Goal: Information Seeking & Learning: Learn about a topic

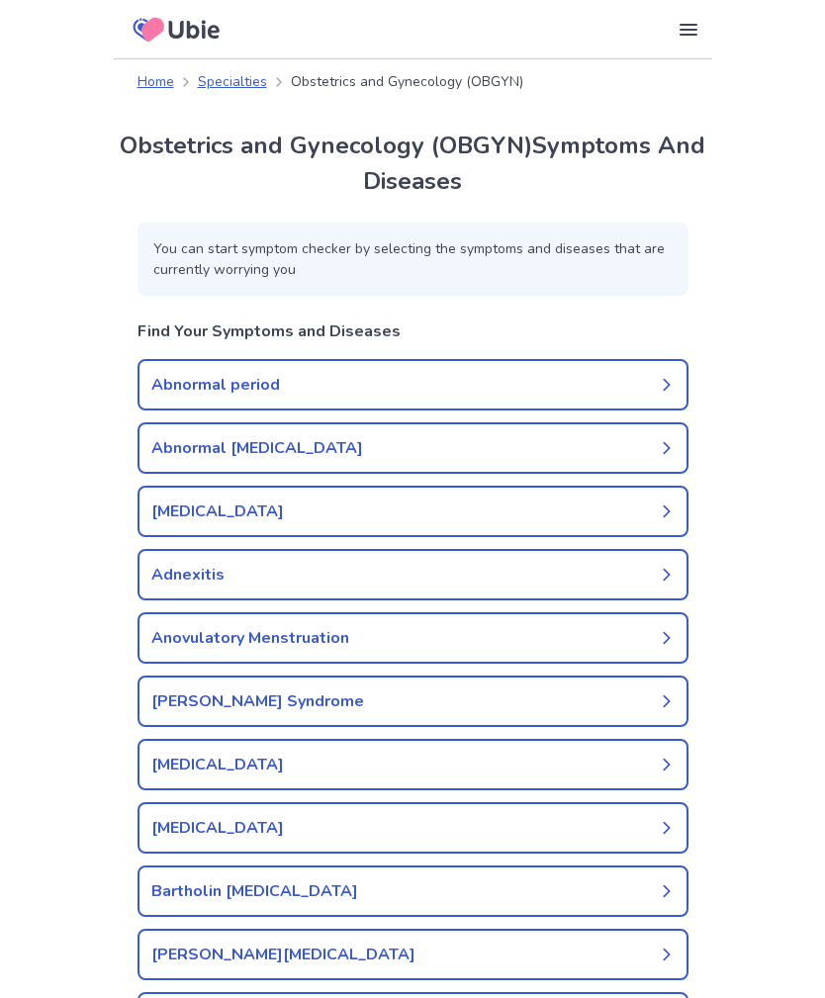
click at [165, 388] on link "Abnormal period" at bounding box center [413, 384] width 551 height 51
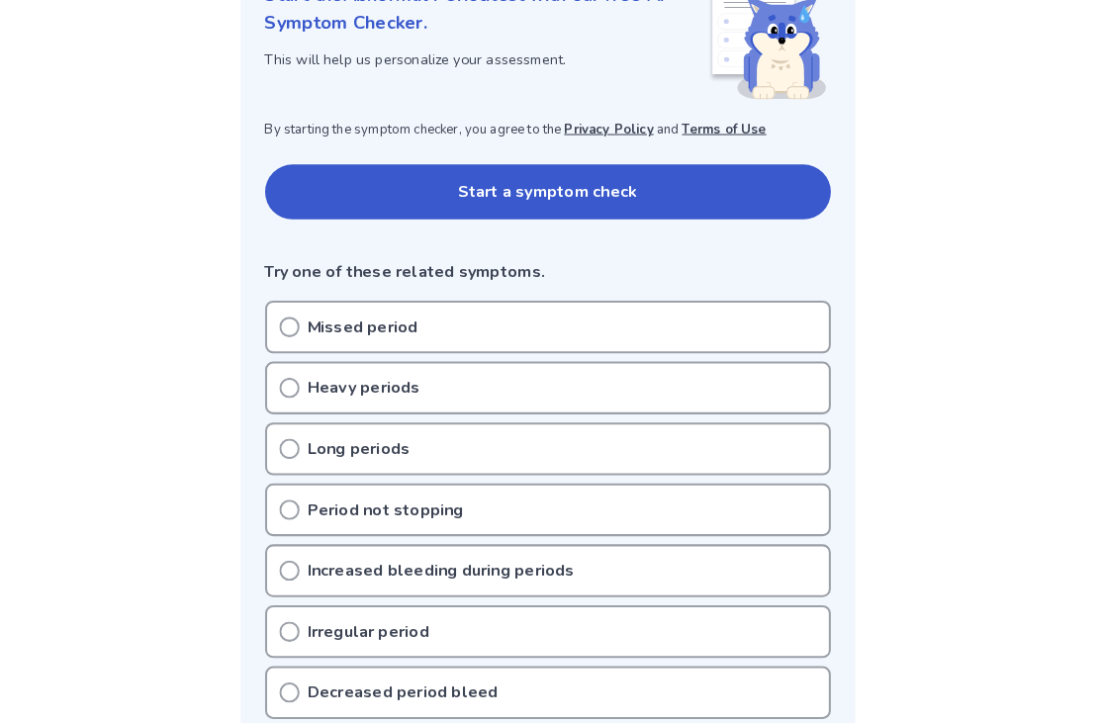
scroll to position [334, 0]
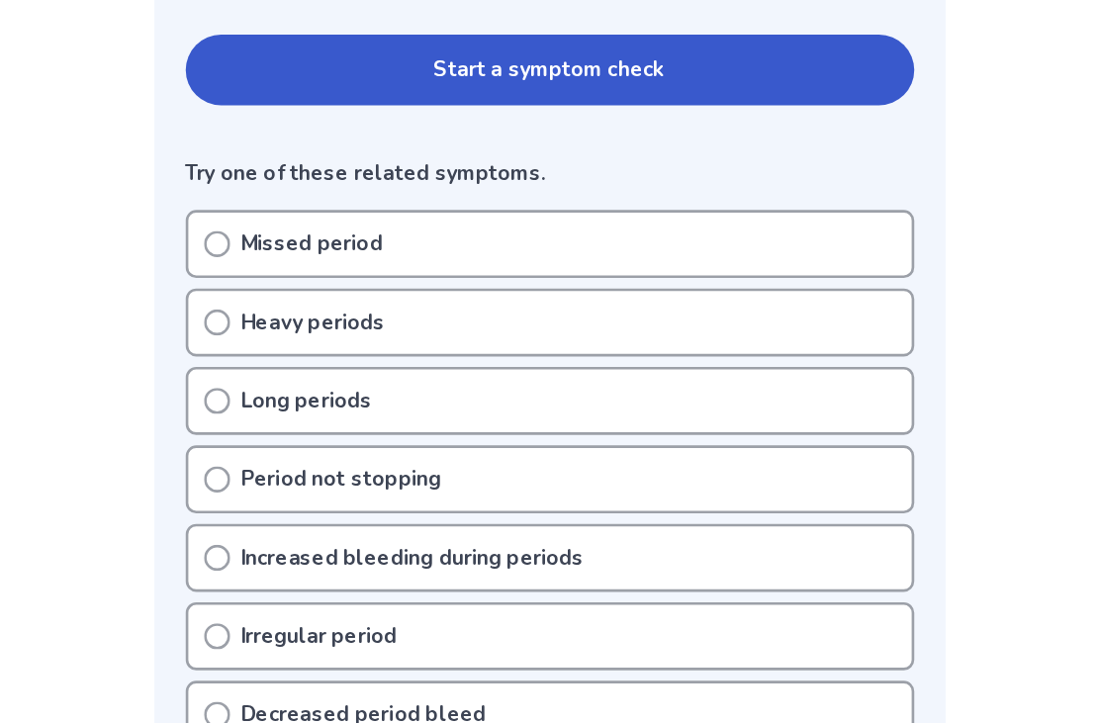
click at [275, 318] on div "Heavy periods" at bounding box center [550, 343] width 551 height 51
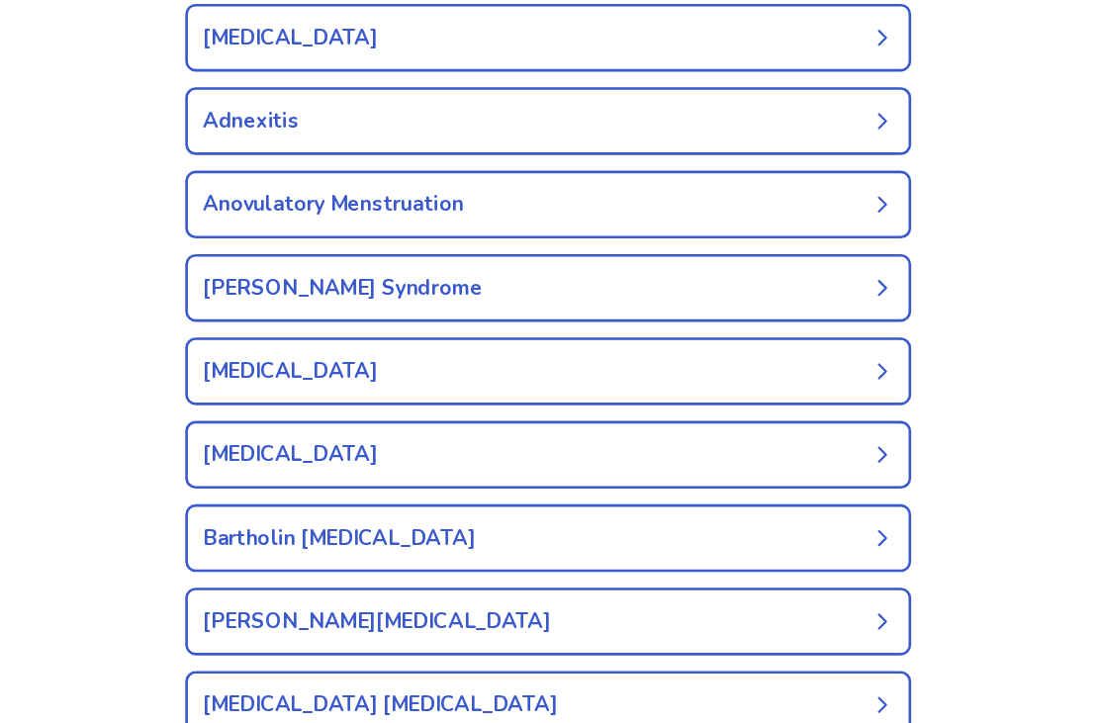
scroll to position [138, 0]
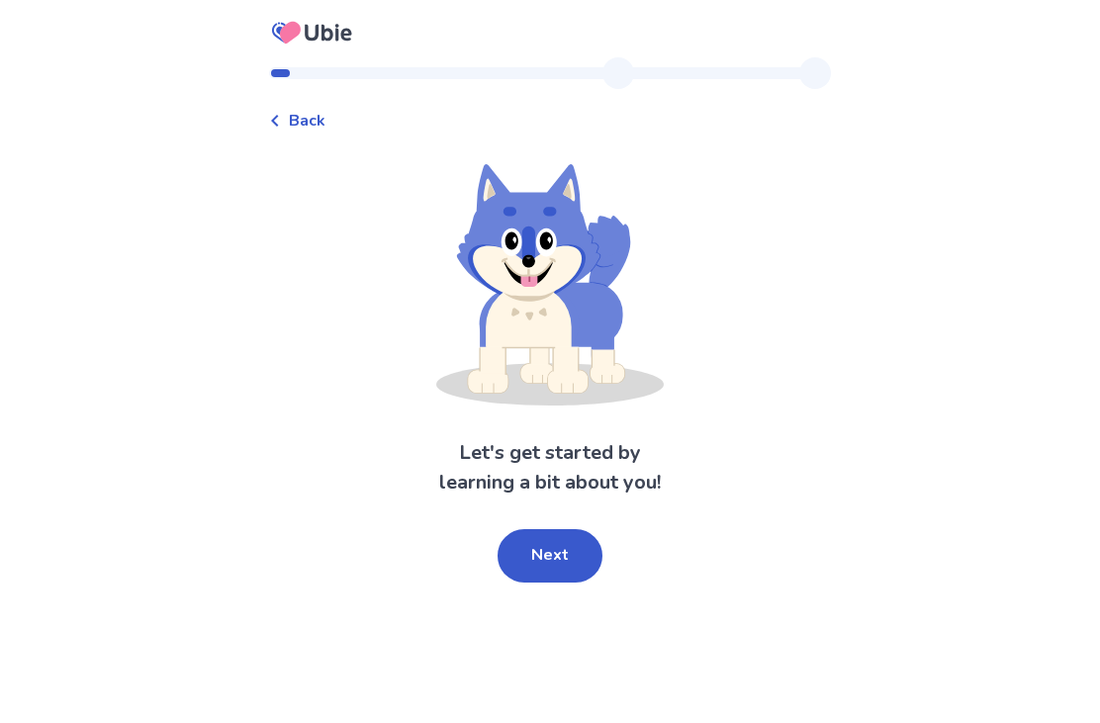
click at [581, 570] on button "Next" at bounding box center [550, 555] width 105 height 53
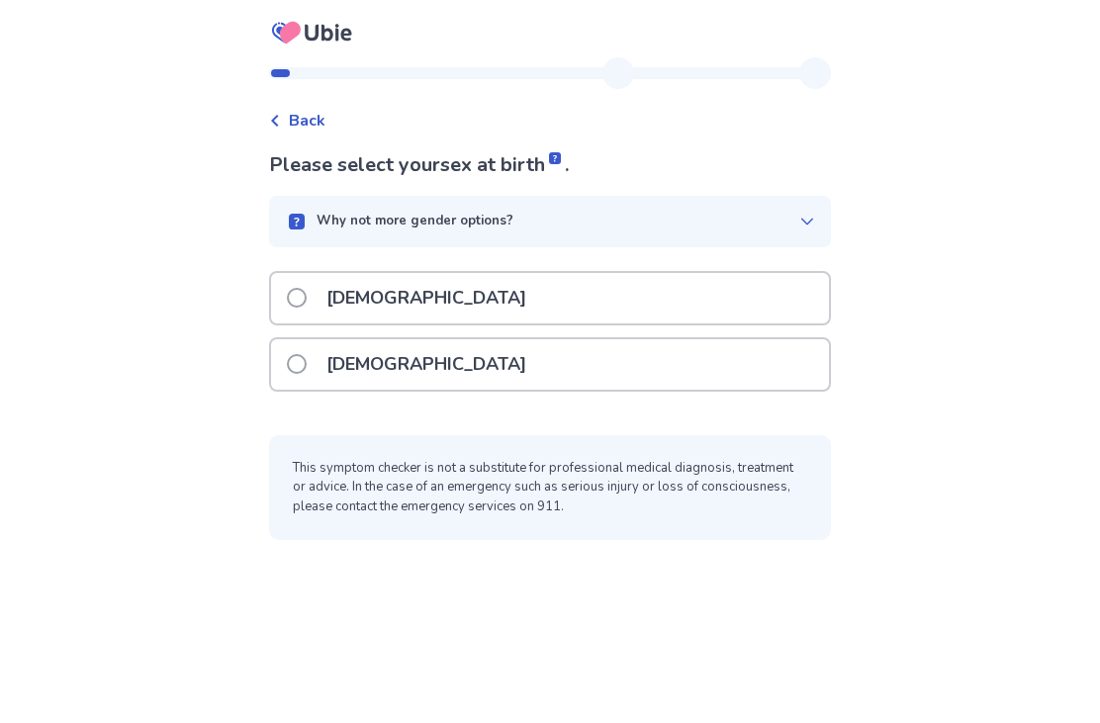
click at [423, 364] on div "[DEMOGRAPHIC_DATA]" at bounding box center [550, 364] width 558 height 50
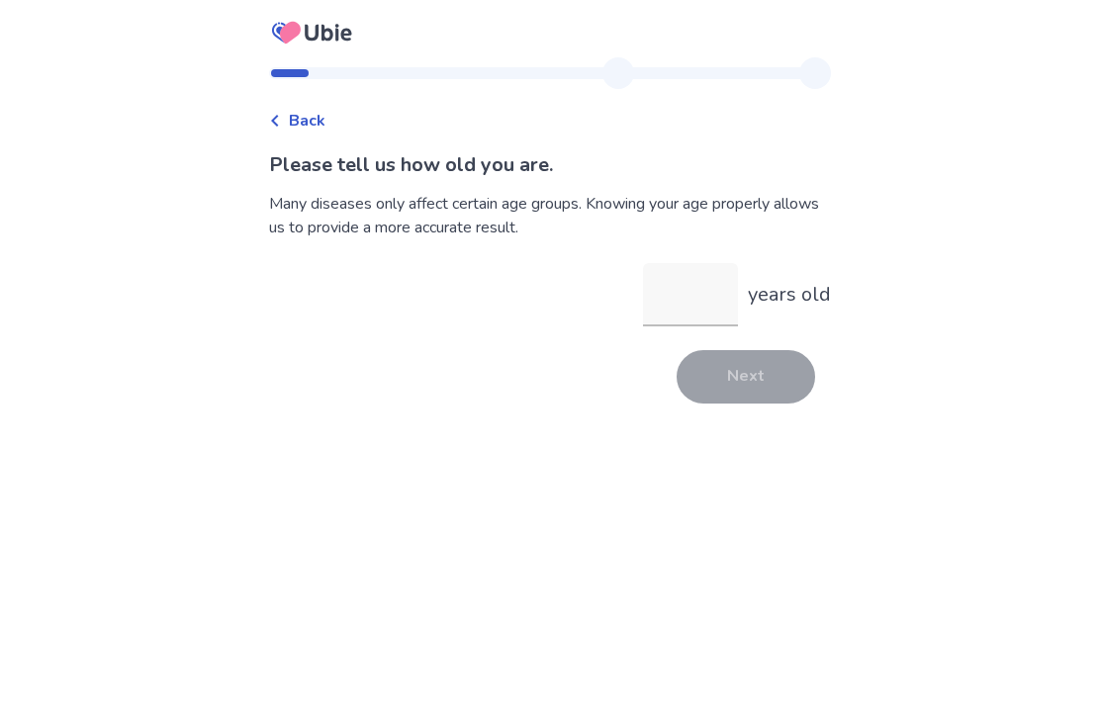
click at [710, 300] on input "years old" at bounding box center [690, 294] width 95 height 63
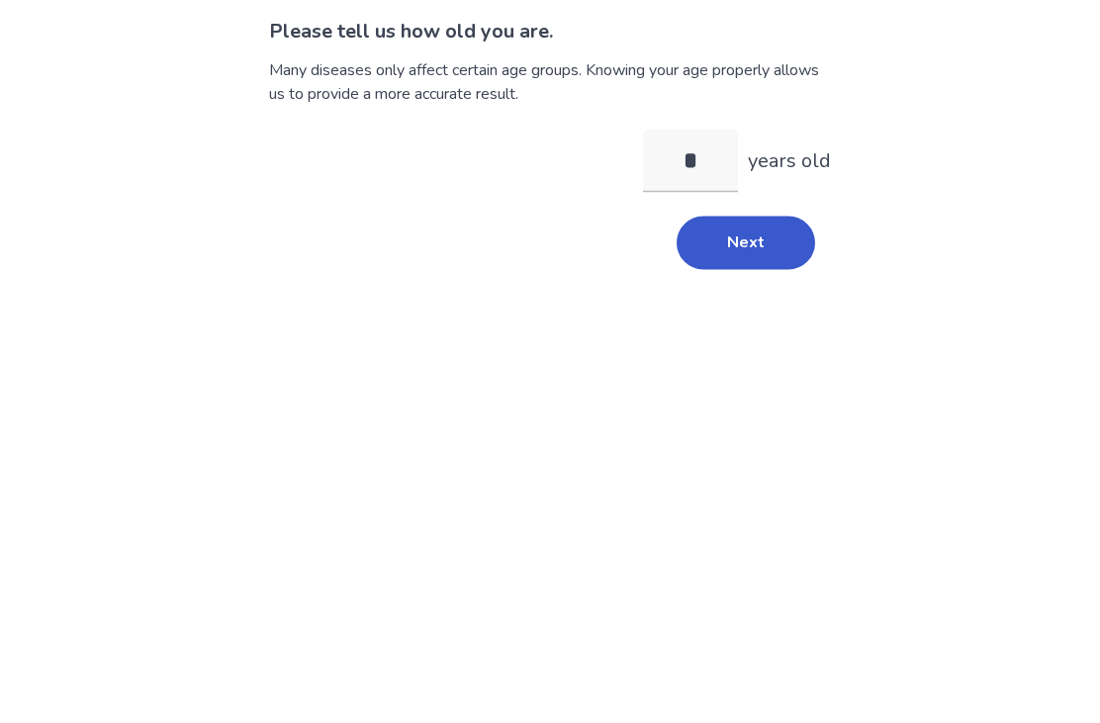
type input "**"
click at [756, 350] on button "Next" at bounding box center [746, 376] width 139 height 53
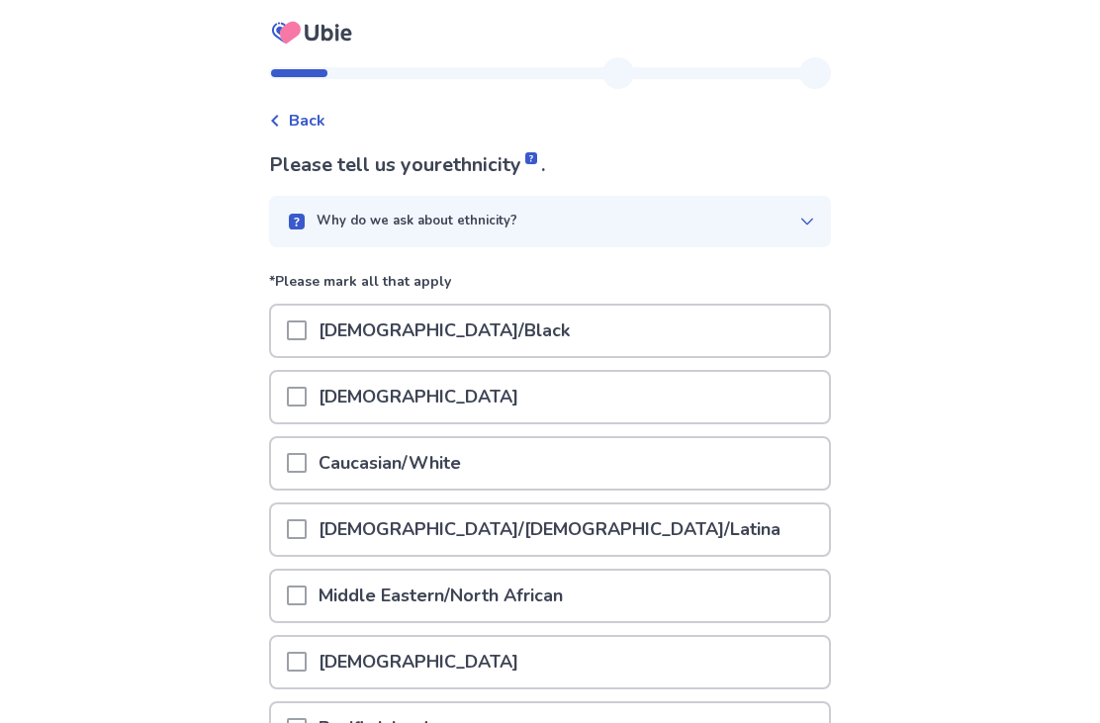
click at [303, 448] on div at bounding box center [297, 463] width 20 height 50
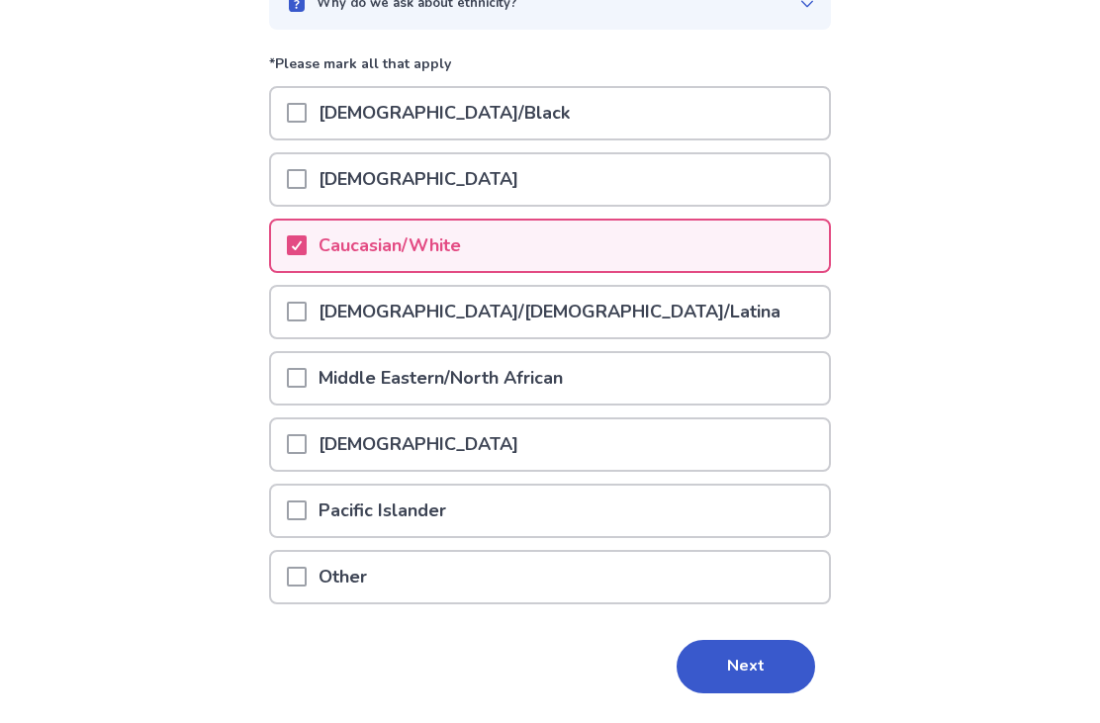
scroll to position [211, 0]
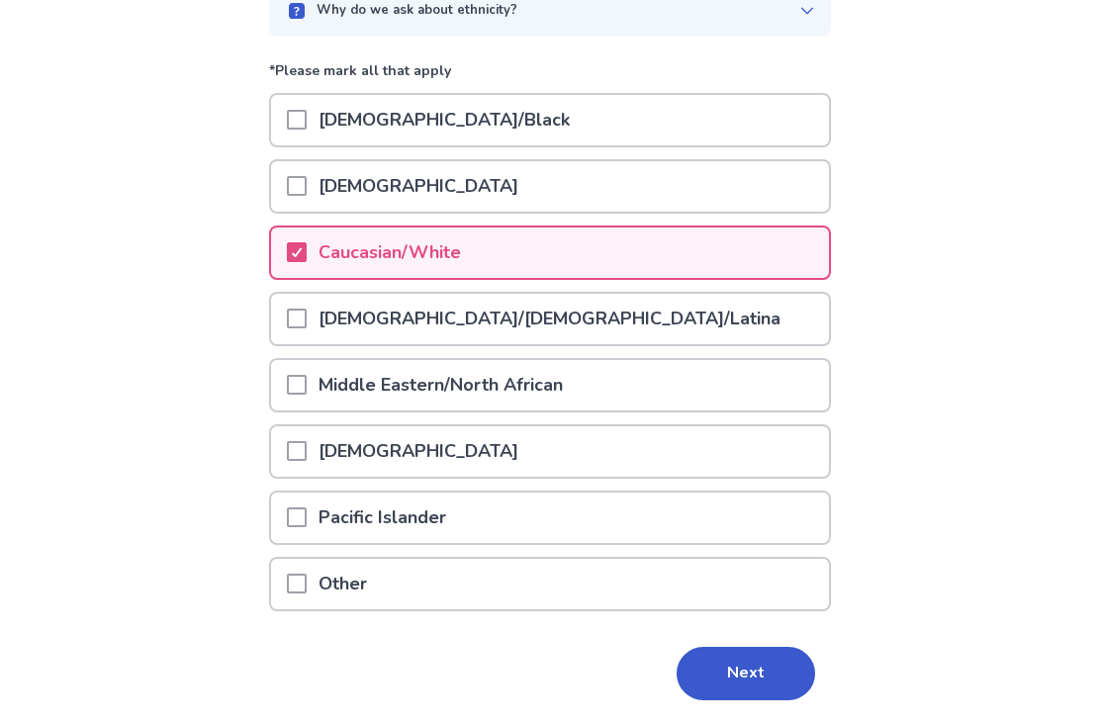
click at [750, 694] on button "Next" at bounding box center [746, 673] width 139 height 53
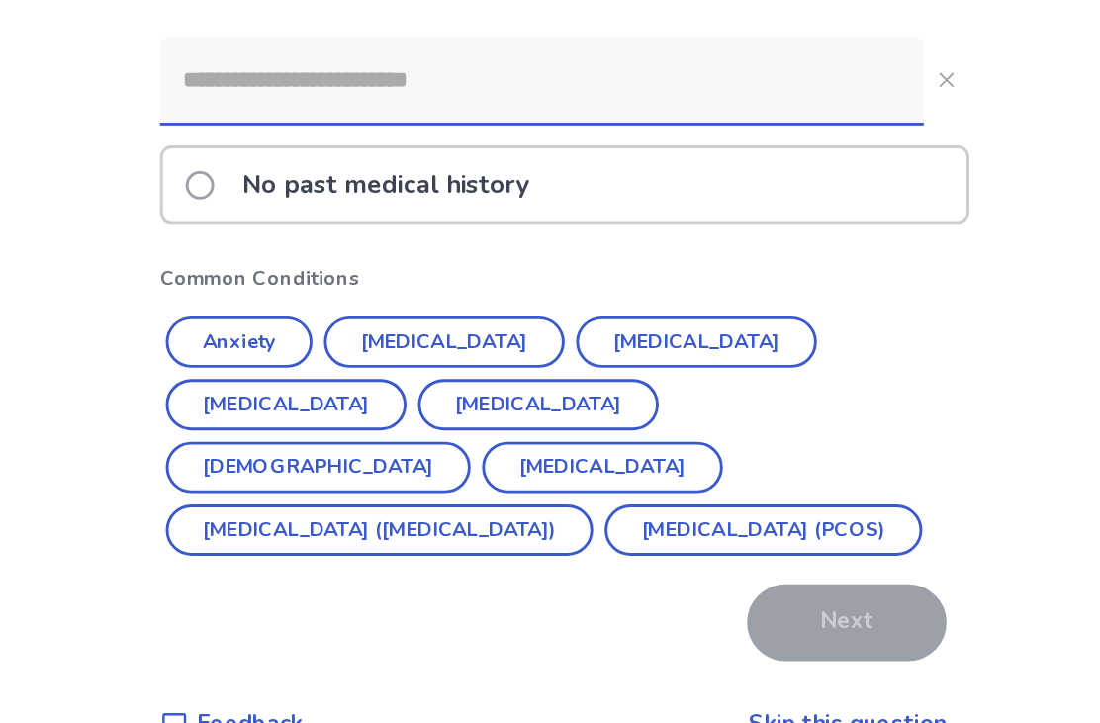
scroll to position [63, 0]
